Goal: Information Seeking & Learning: Check status

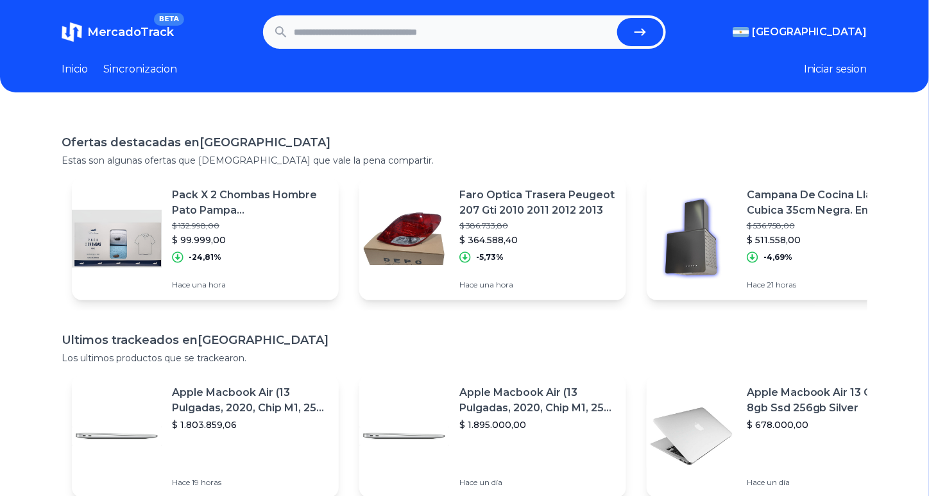
click at [473, 32] on input "text" at bounding box center [453, 32] width 318 height 28
type input "**********"
click at [617, 18] on button "submit" at bounding box center [640, 32] width 46 height 28
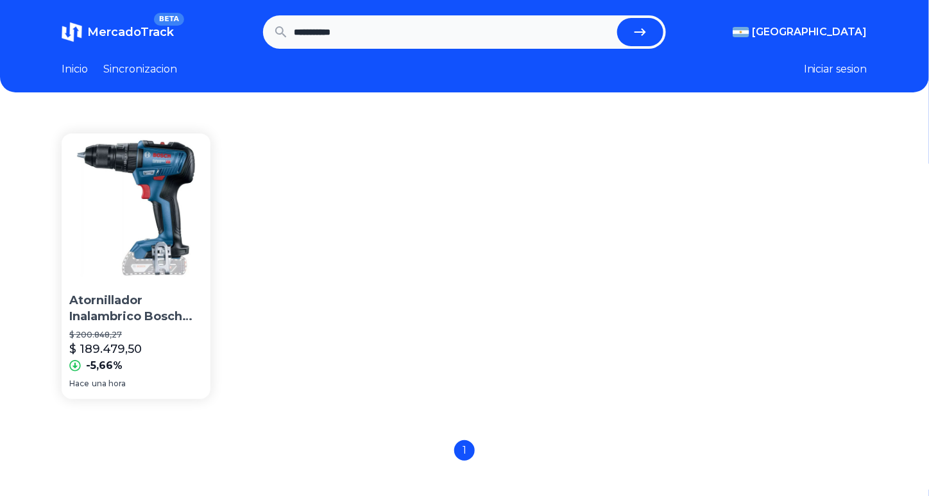
click at [172, 174] on img at bounding box center [136, 207] width 149 height 149
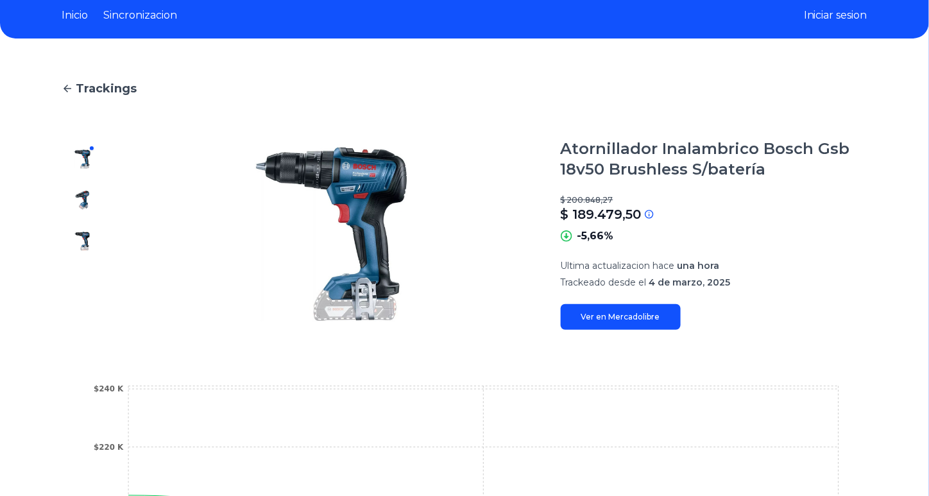
scroll to position [6, 0]
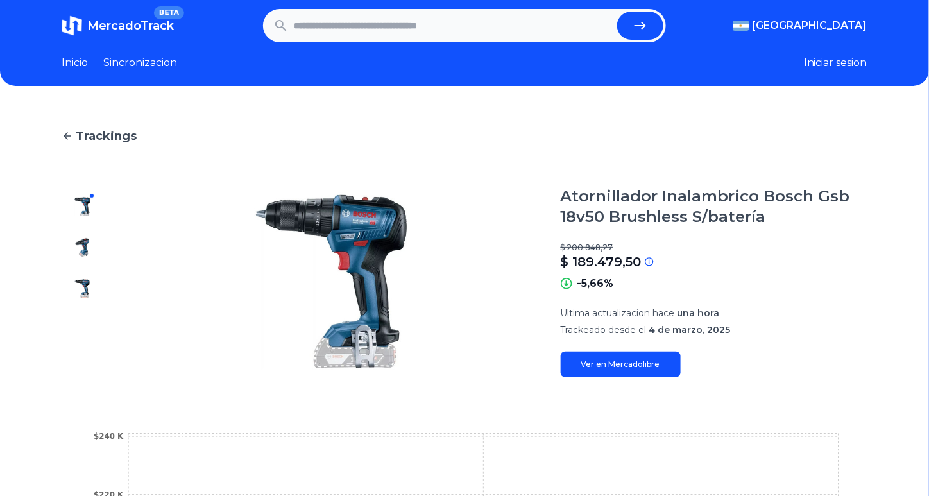
click at [615, 368] on link "Ver en Mercadolibre" at bounding box center [621, 365] width 120 height 26
